Goal: Browse casually

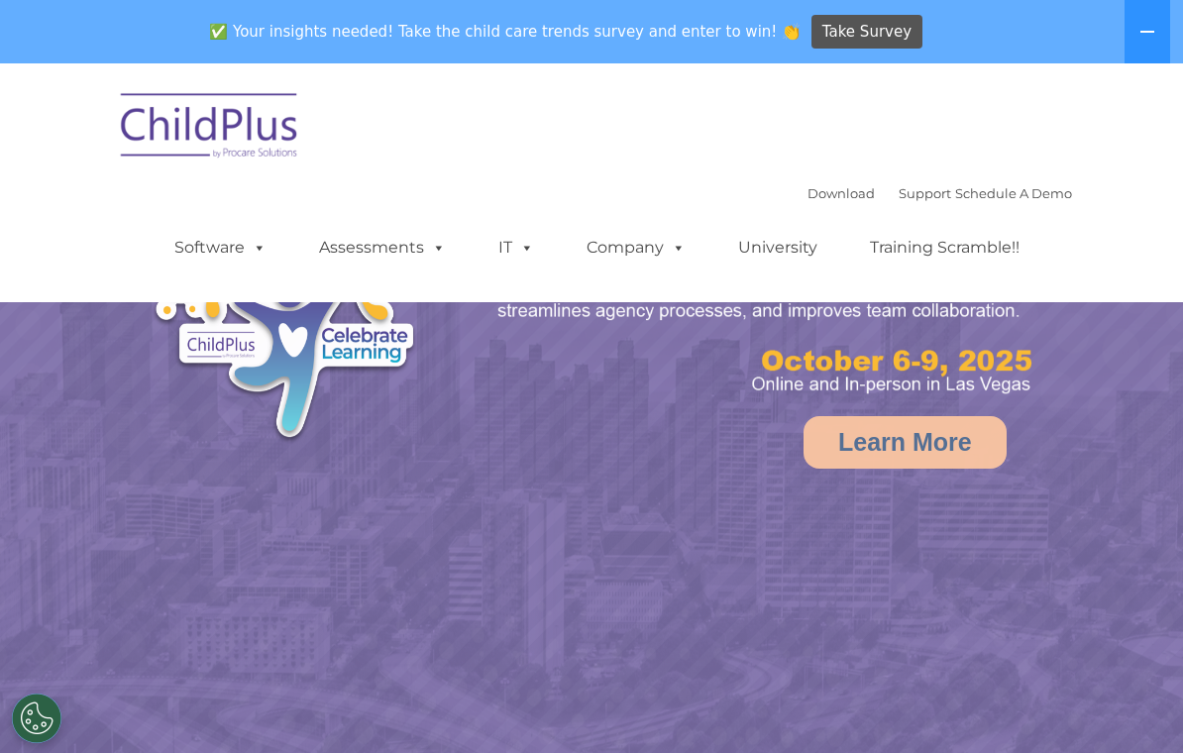
select select "MEDIUM"
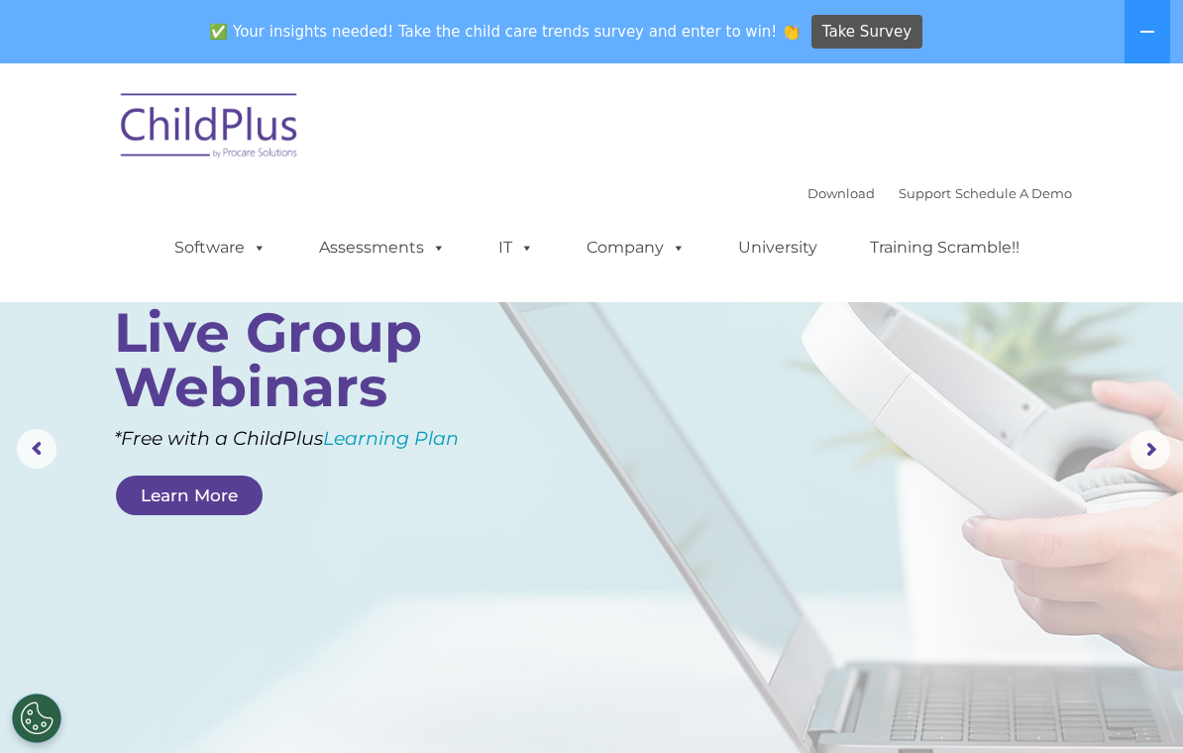
click at [220, 126] on img at bounding box center [210, 128] width 198 height 99
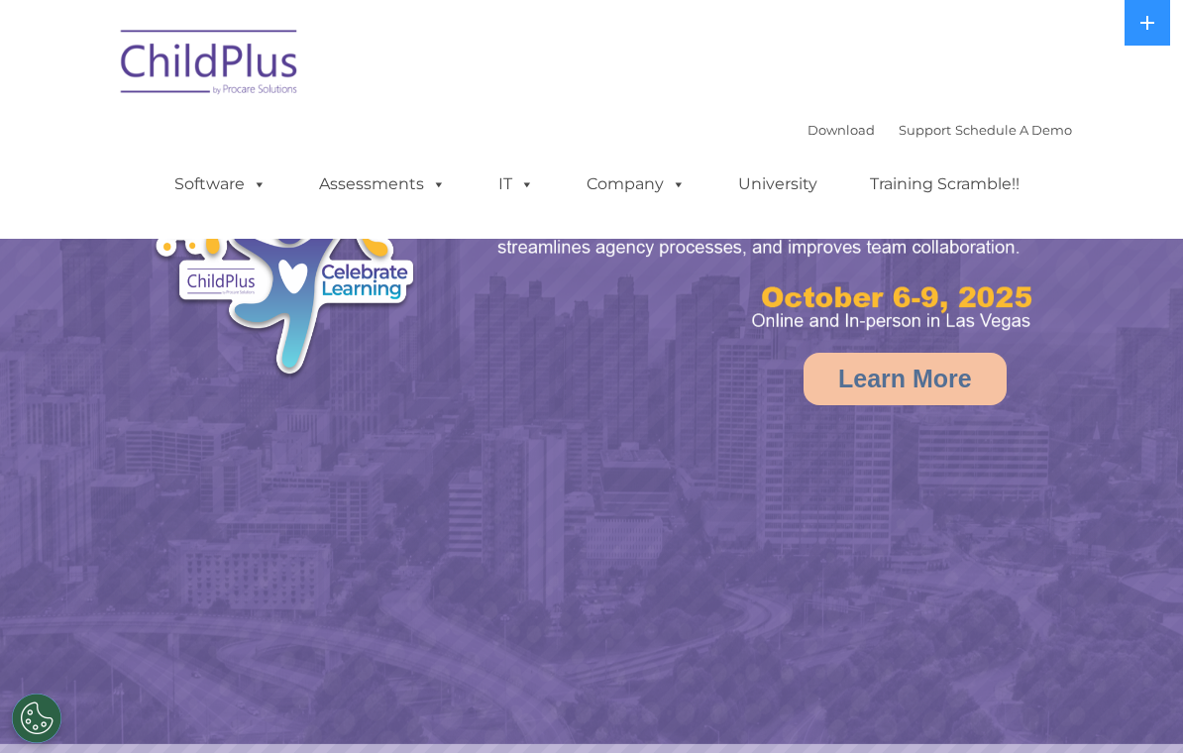
select select "MEDIUM"
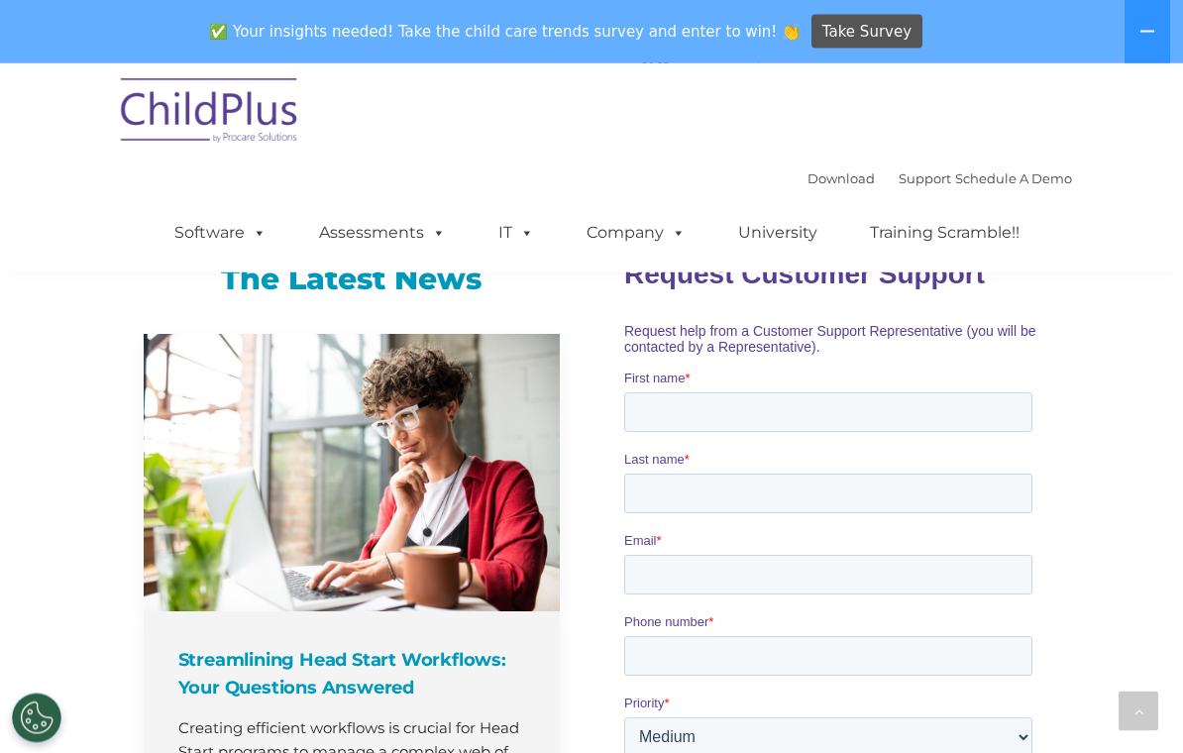
scroll to position [1283, 0]
click at [842, 15] on span "Take Survey" at bounding box center [867, 32] width 89 height 35
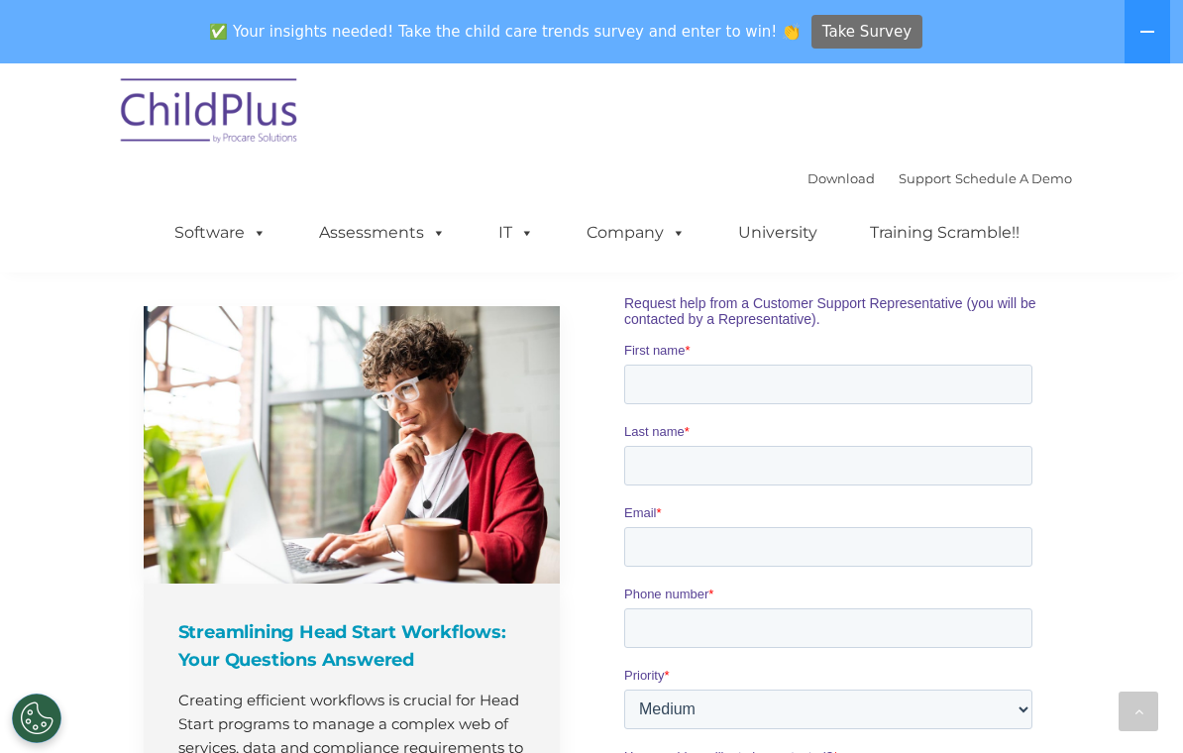
scroll to position [1314, 0]
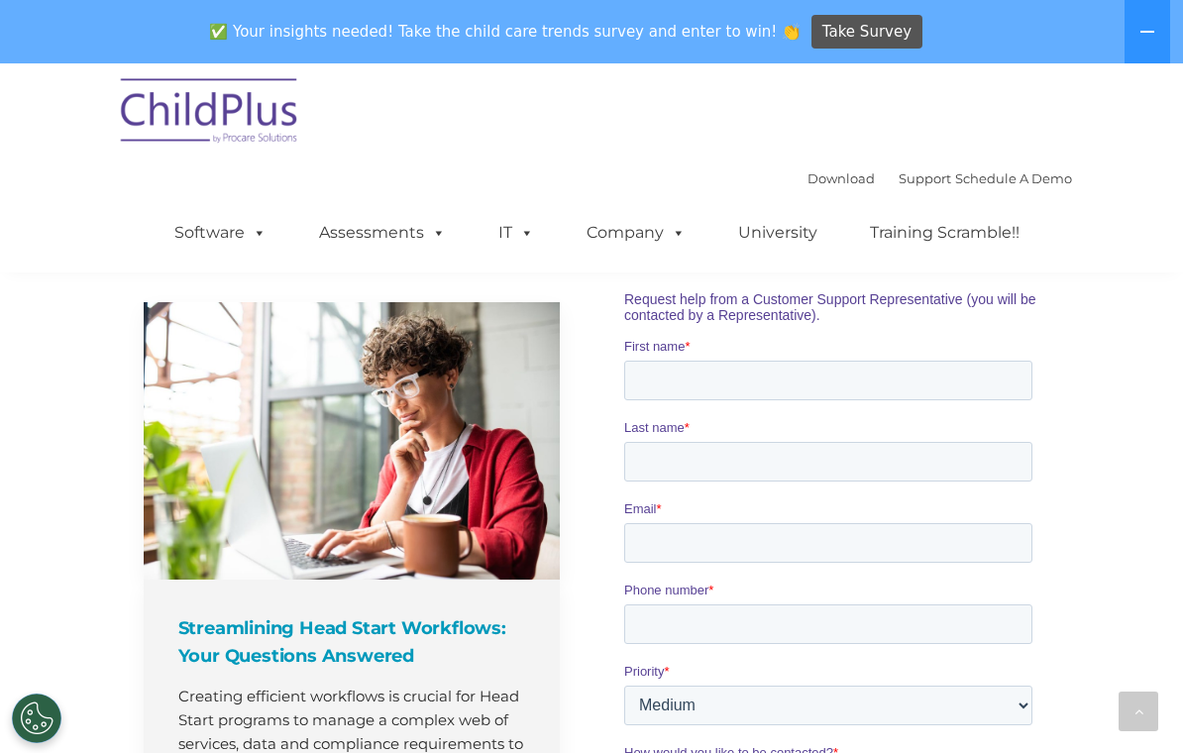
click at [47, 3] on div "✅ Your insights needed! Take the child care trends survey and enter to win! 👏 T…" at bounding box center [564, 32] width 1128 height 64
click at [578, 542] on div "Streamlining Head Start Workflows: Your Questions Answered Creating efficient w…" at bounding box center [362, 615] width 436 height 626
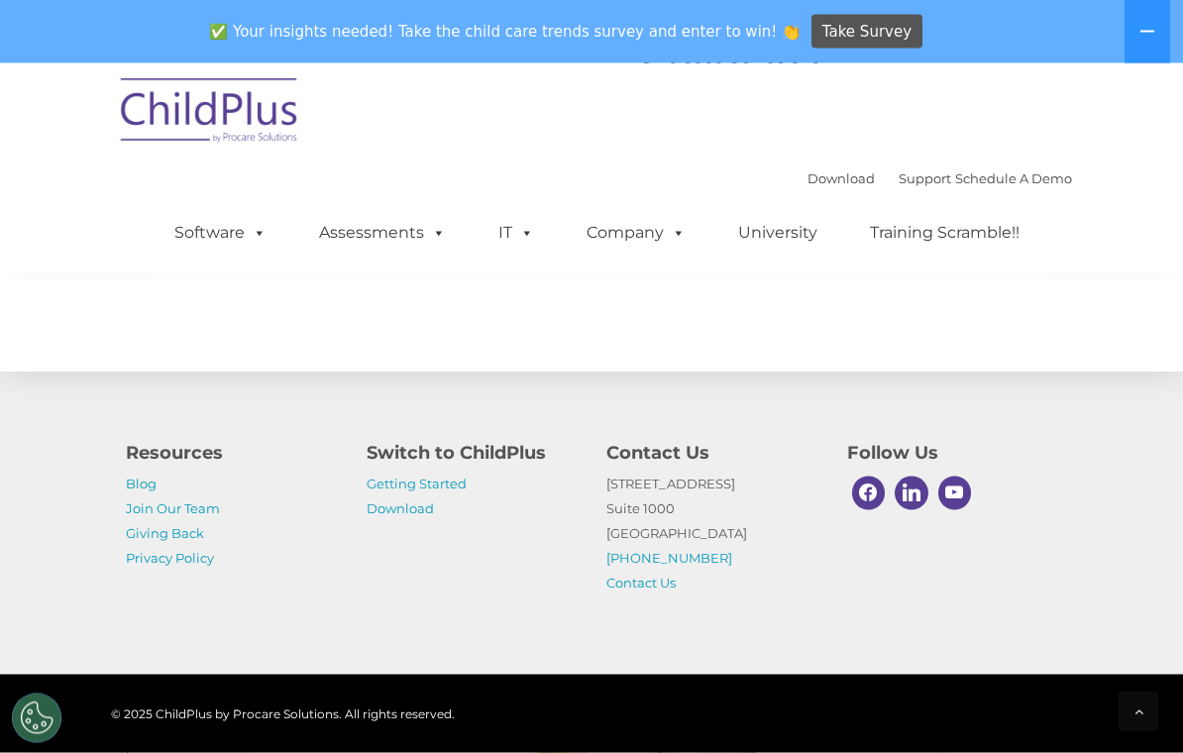
scroll to position [2341, 0]
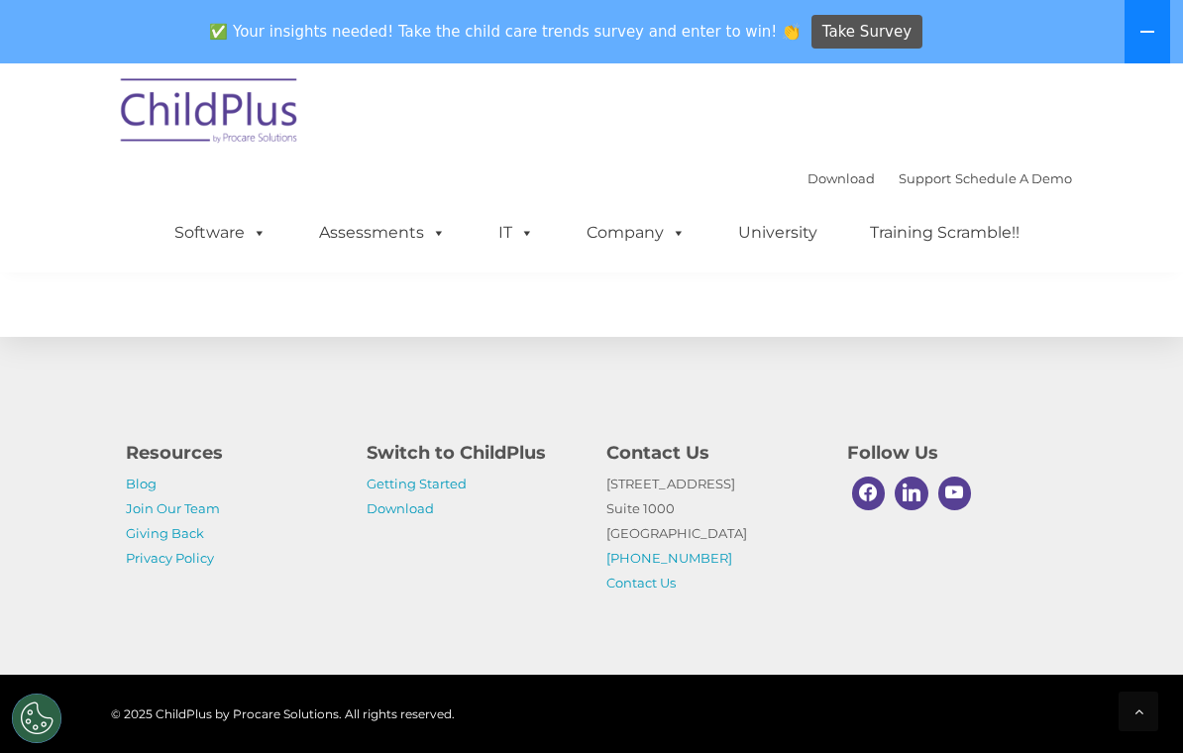
click at [1148, 11] on button at bounding box center [1148, 31] width 46 height 63
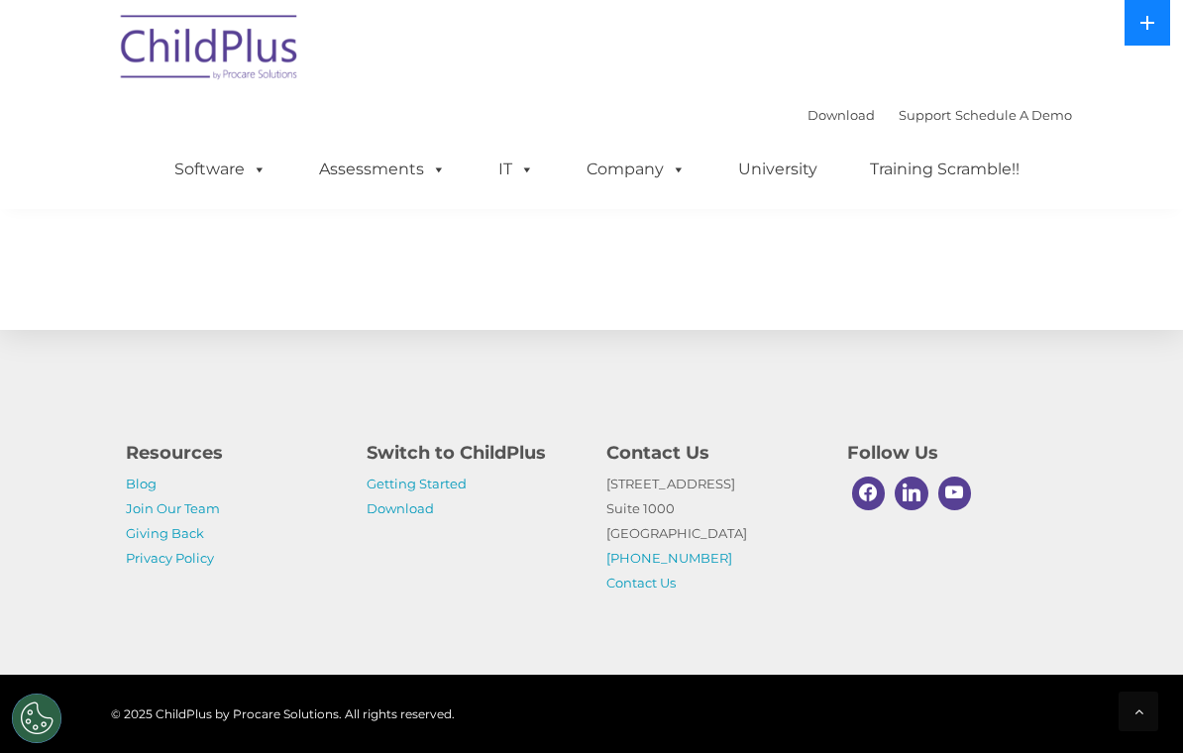
scroll to position [2278, 0]
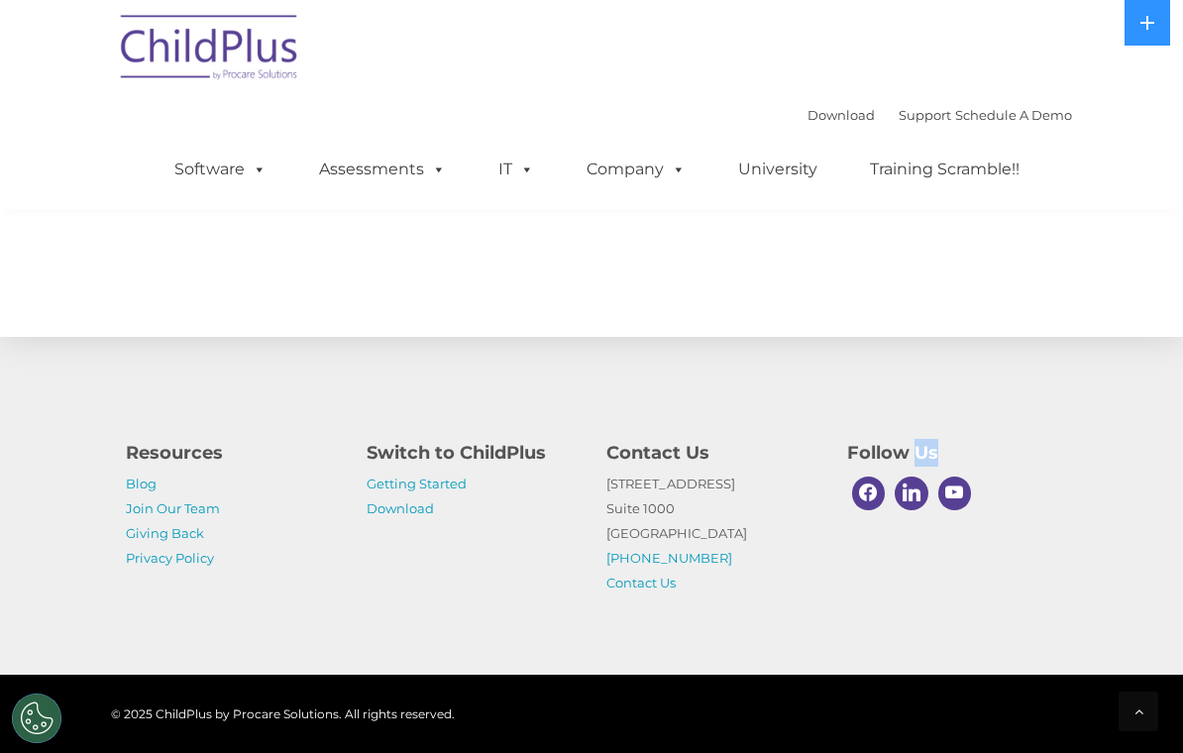
click at [761, 577] on p "1040 Crown Pointe Pkwy Suite 1000 Atlanta, GA 30338 (800) 888-6674 Contact Us" at bounding box center [712, 534] width 211 height 124
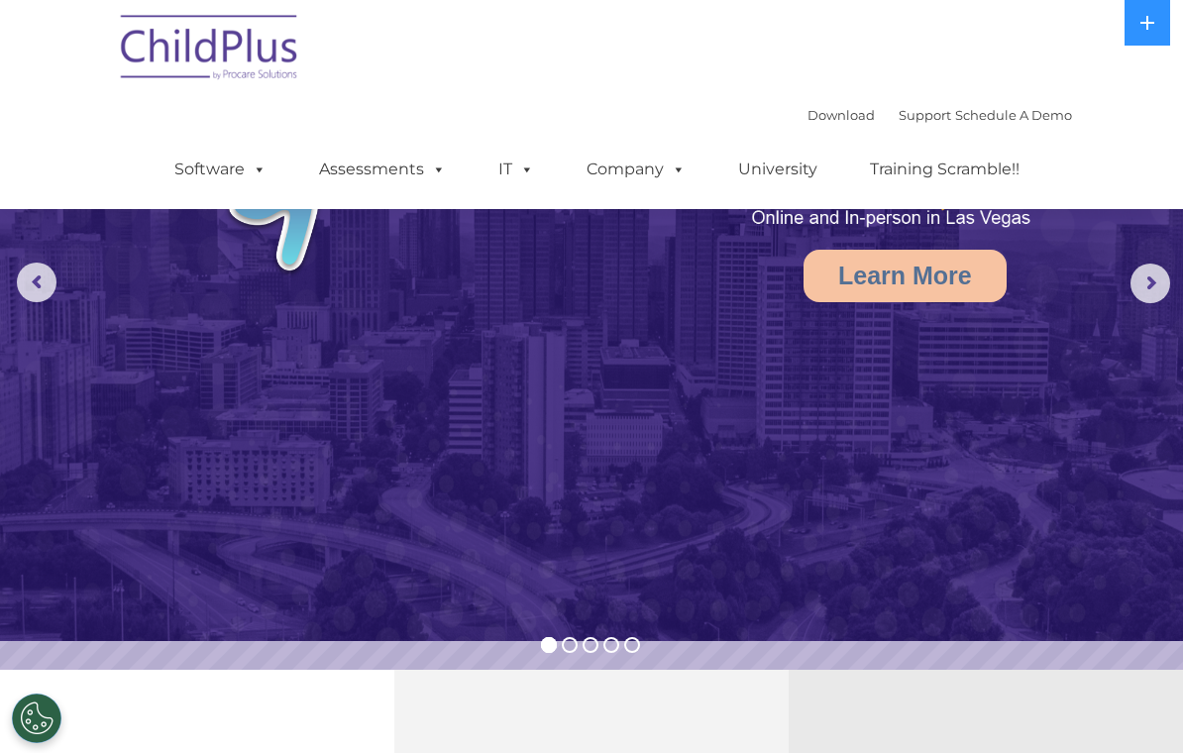
scroll to position [0, 0]
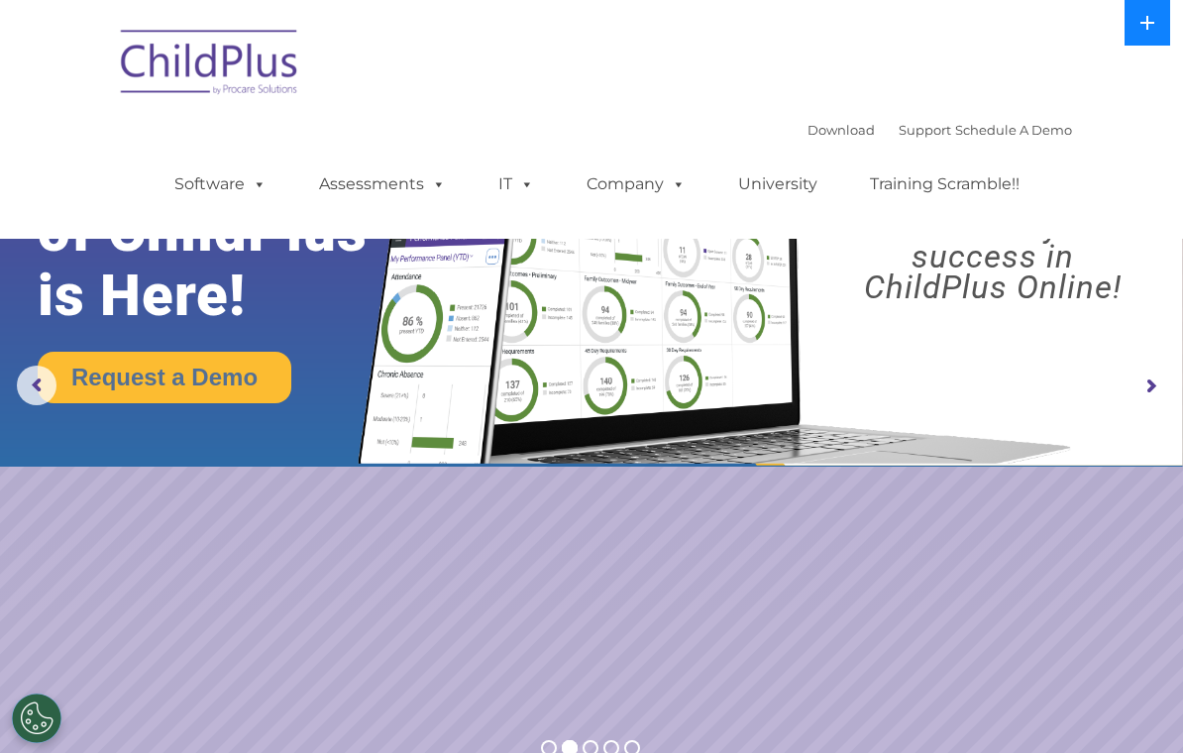
click at [1150, 18] on icon at bounding box center [1148, 23] width 16 height 16
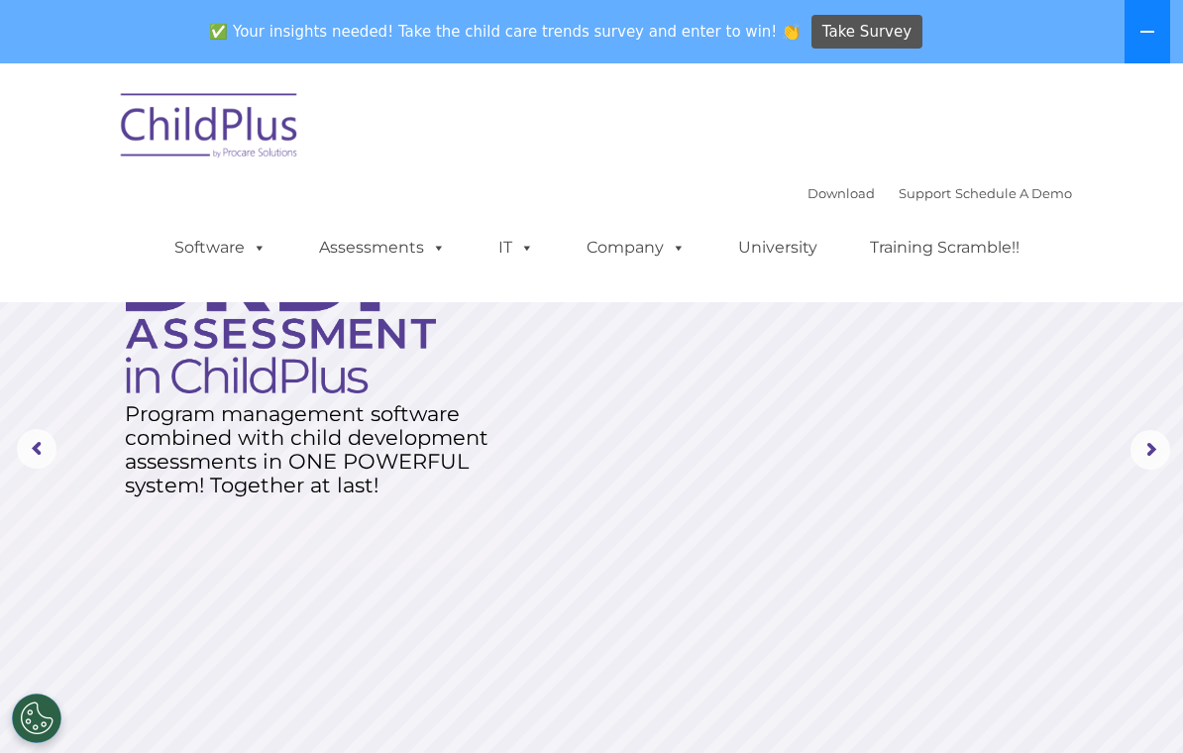
click at [1135, 21] on button at bounding box center [1148, 31] width 46 height 63
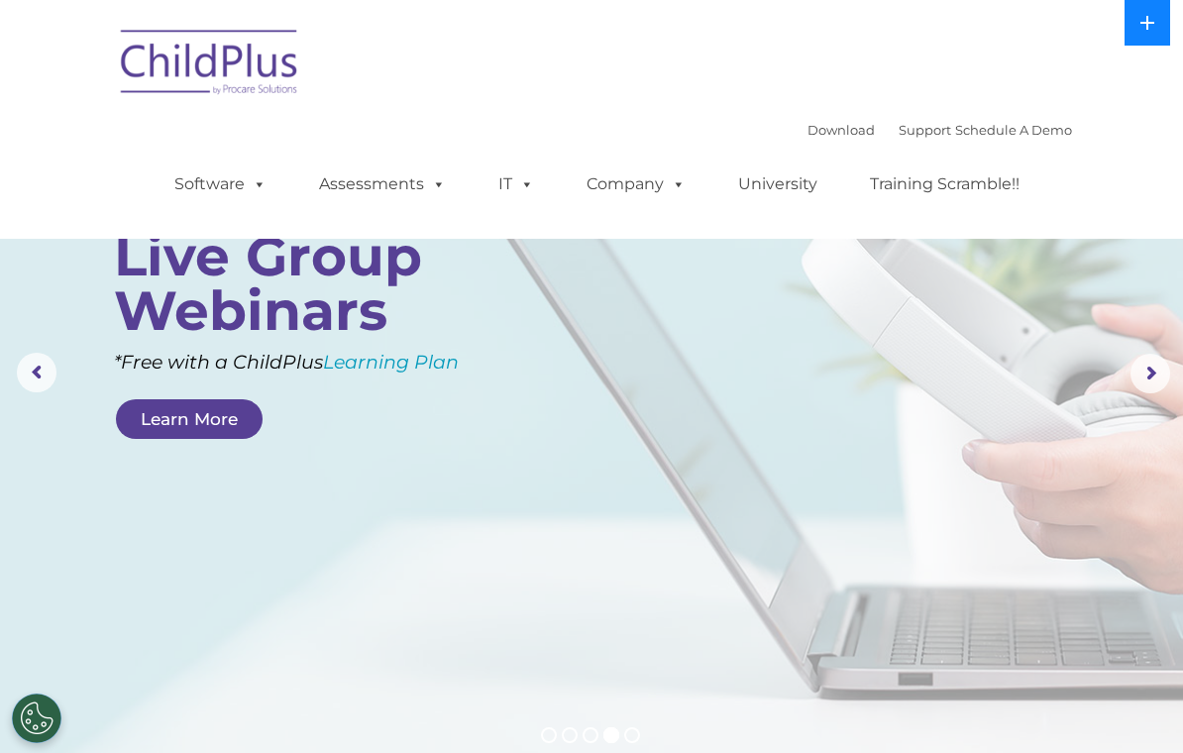
scroll to position [12, 0]
